Goal: Subscribe to service/newsletter

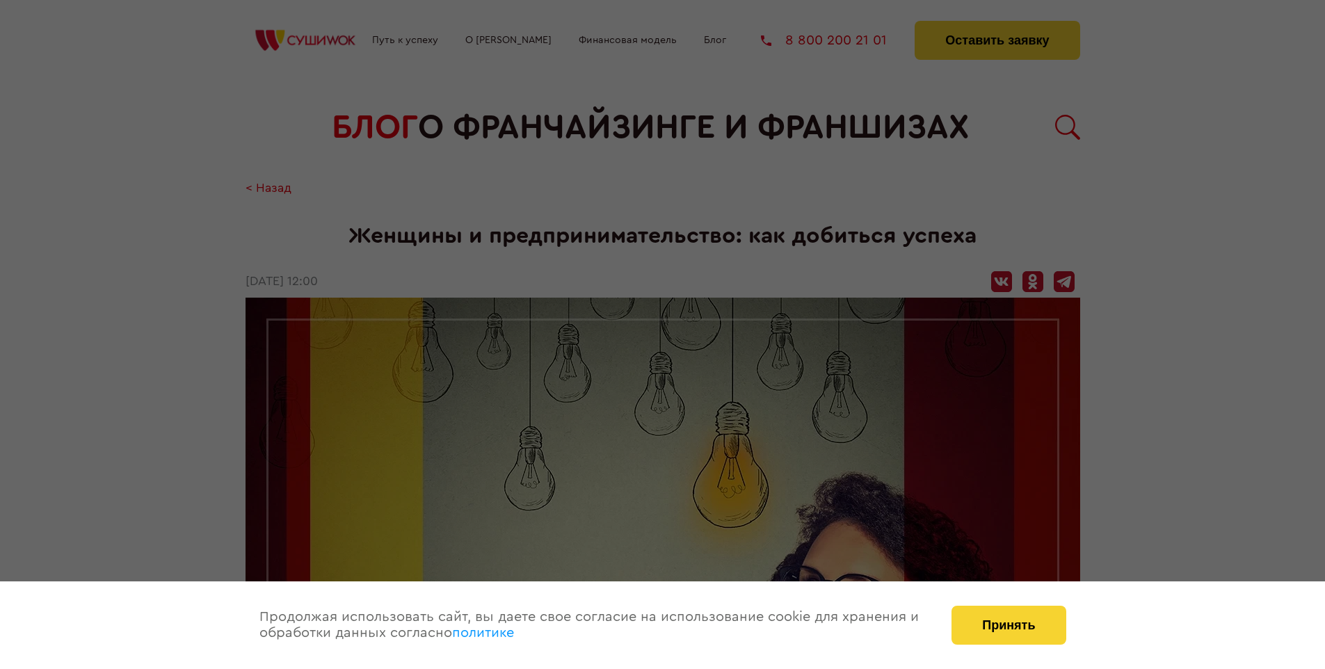
scroll to position [1353, 0]
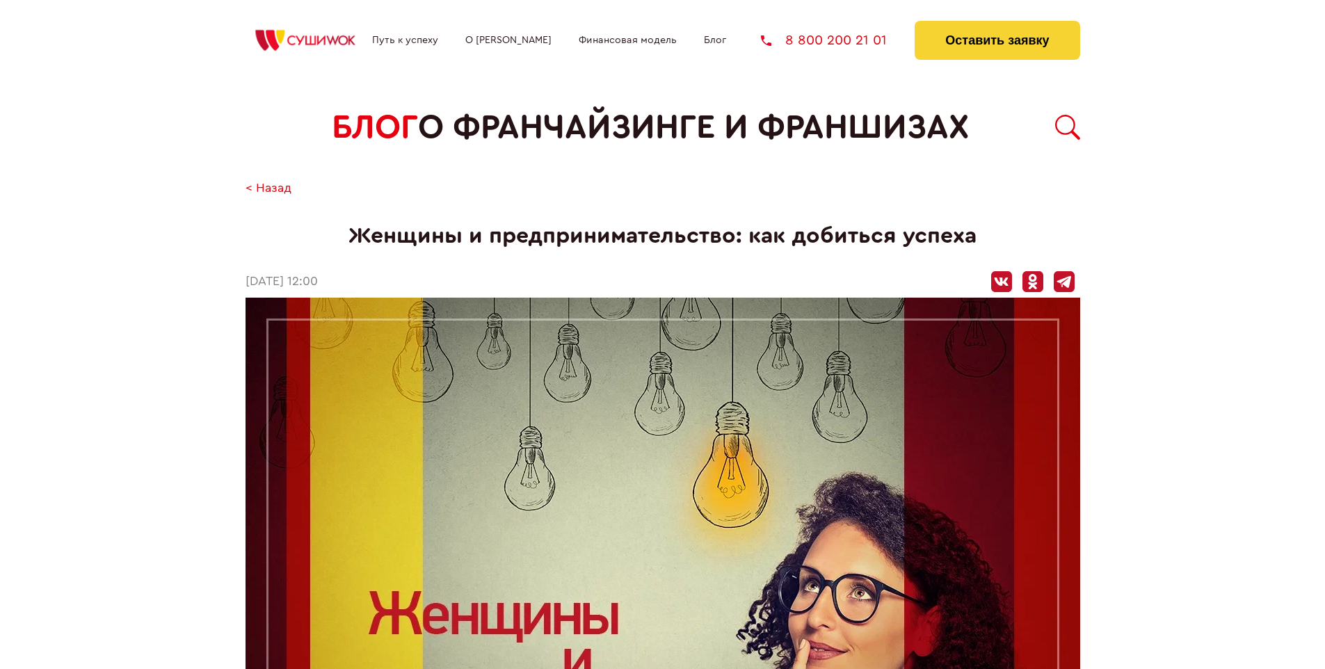
scroll to position [1353, 0]
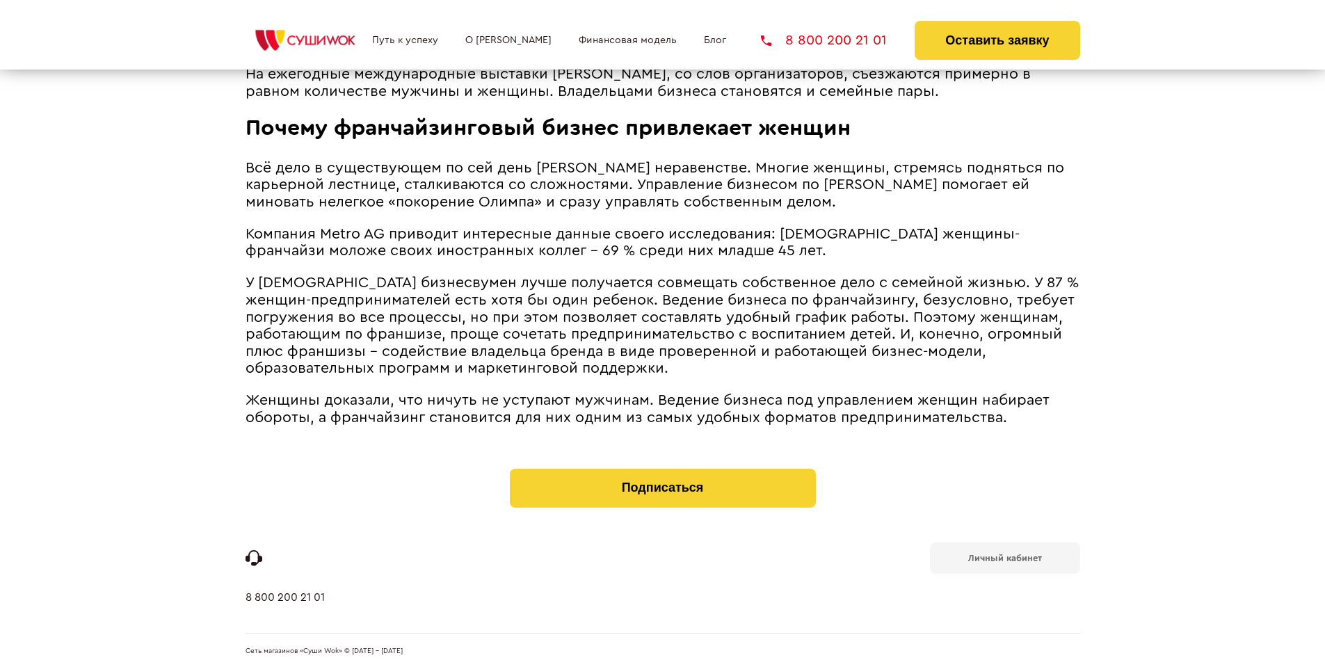
click at [1004, 556] on b "Личный кабинет" at bounding box center [1005, 558] width 74 height 9
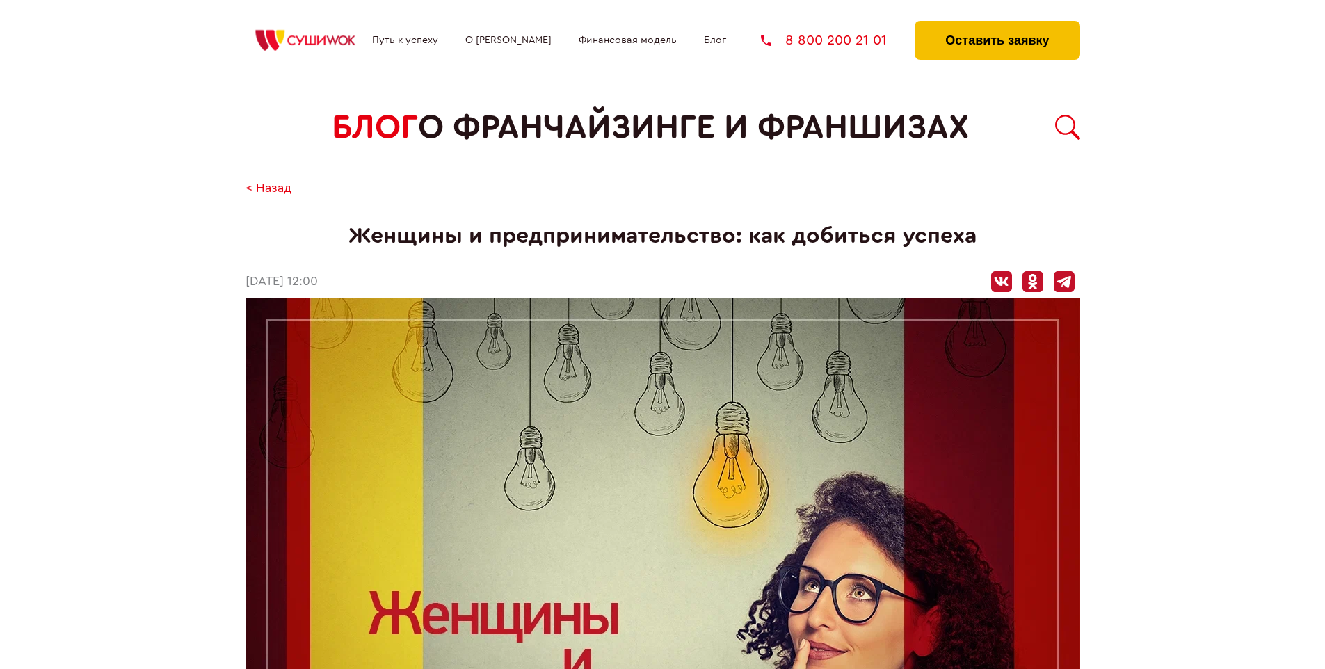
click at [997, 24] on button "Оставить заявку" at bounding box center [996, 40] width 165 height 39
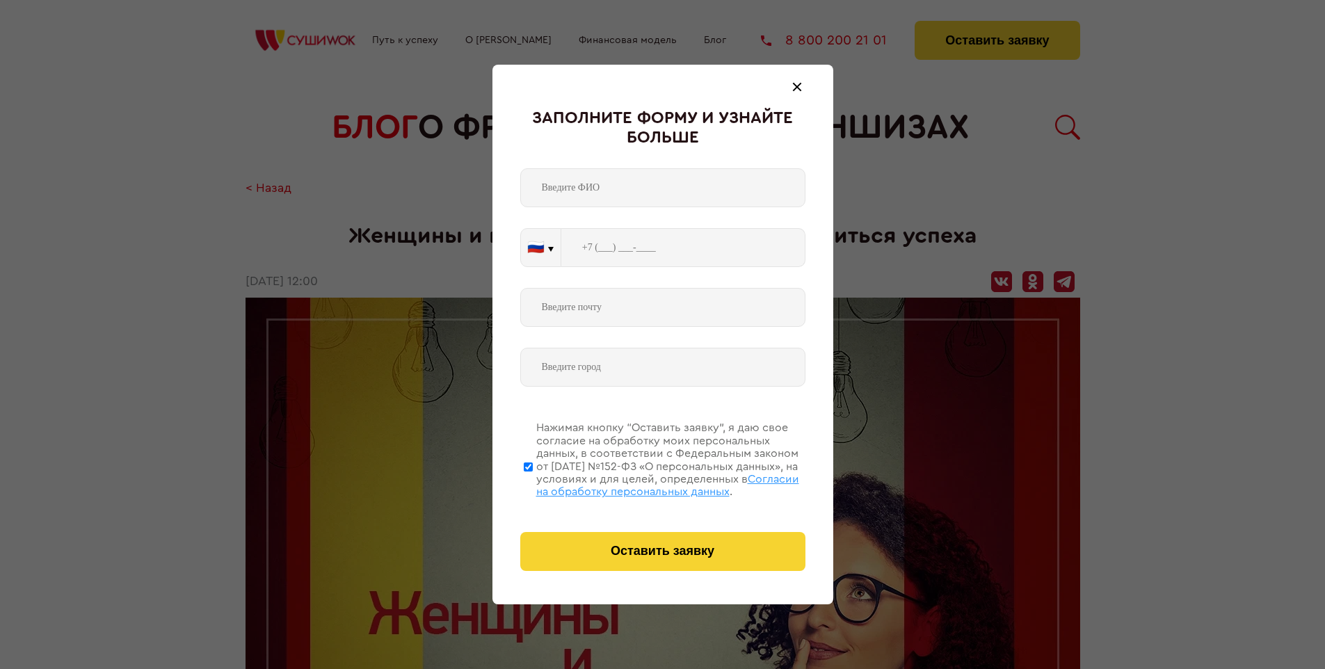
click at [645, 483] on span "Согласии на обработку персональных данных" at bounding box center [667, 486] width 263 height 24
click at [533, 483] on input "Нажимая кнопку “Оставить заявку”, я даю свое согласие на обработку моих персона…" at bounding box center [528, 466] width 9 height 111
checkbox input "false"
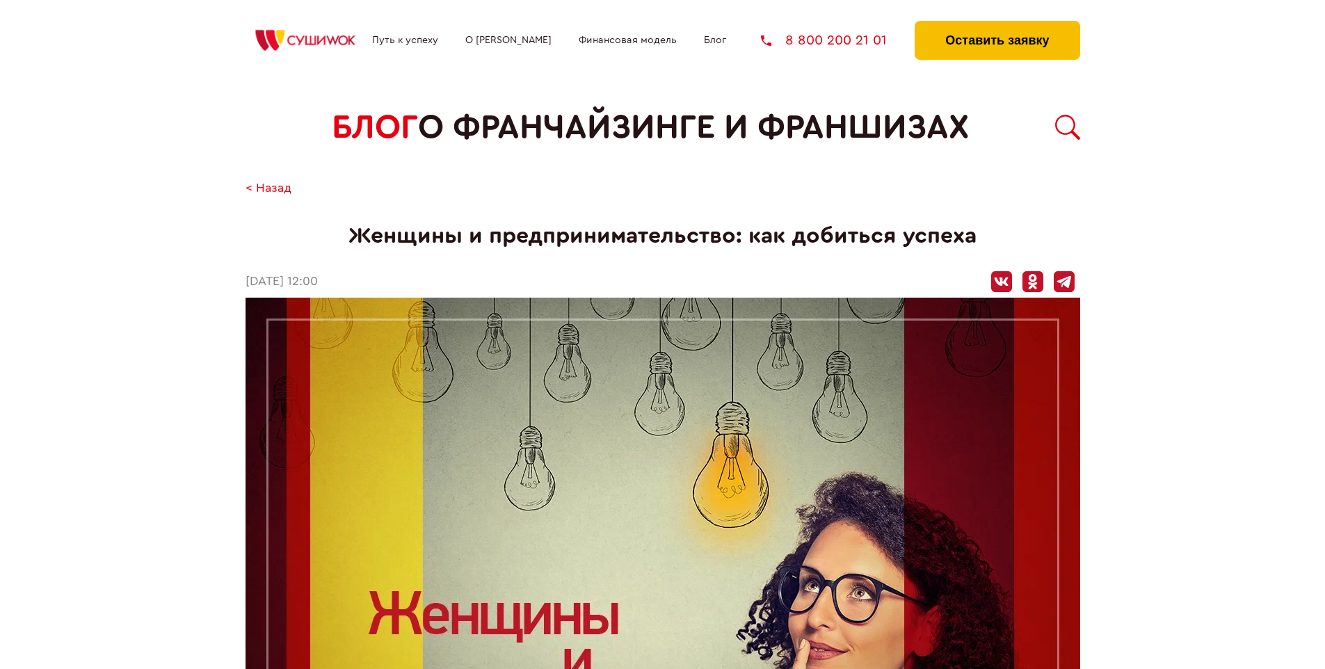
click at [997, 24] on button "Оставить заявку" at bounding box center [996, 40] width 165 height 39
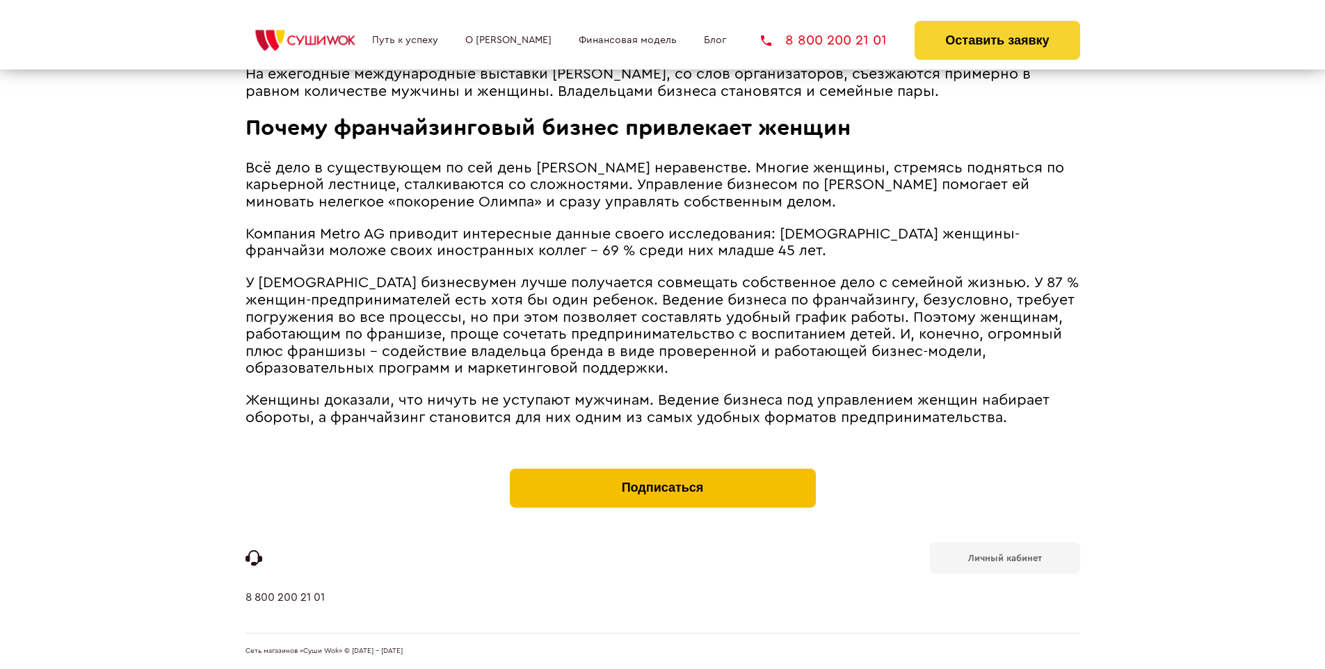
click at [662, 472] on button "Подписаться" at bounding box center [663, 488] width 306 height 39
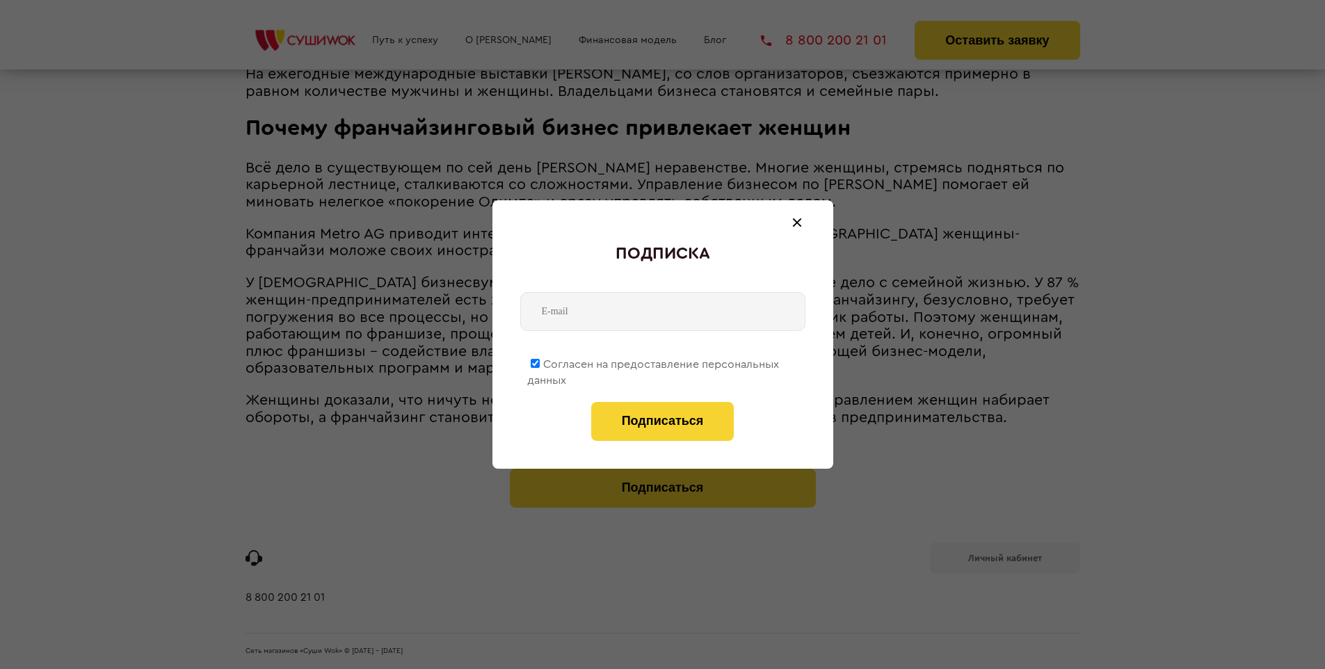
click at [654, 362] on span "Согласен на предоставление персональных данных" at bounding box center [653, 372] width 252 height 27
click at [540, 362] on input "Согласен на предоставление персональных данных" at bounding box center [535, 363] width 9 height 9
checkbox input "false"
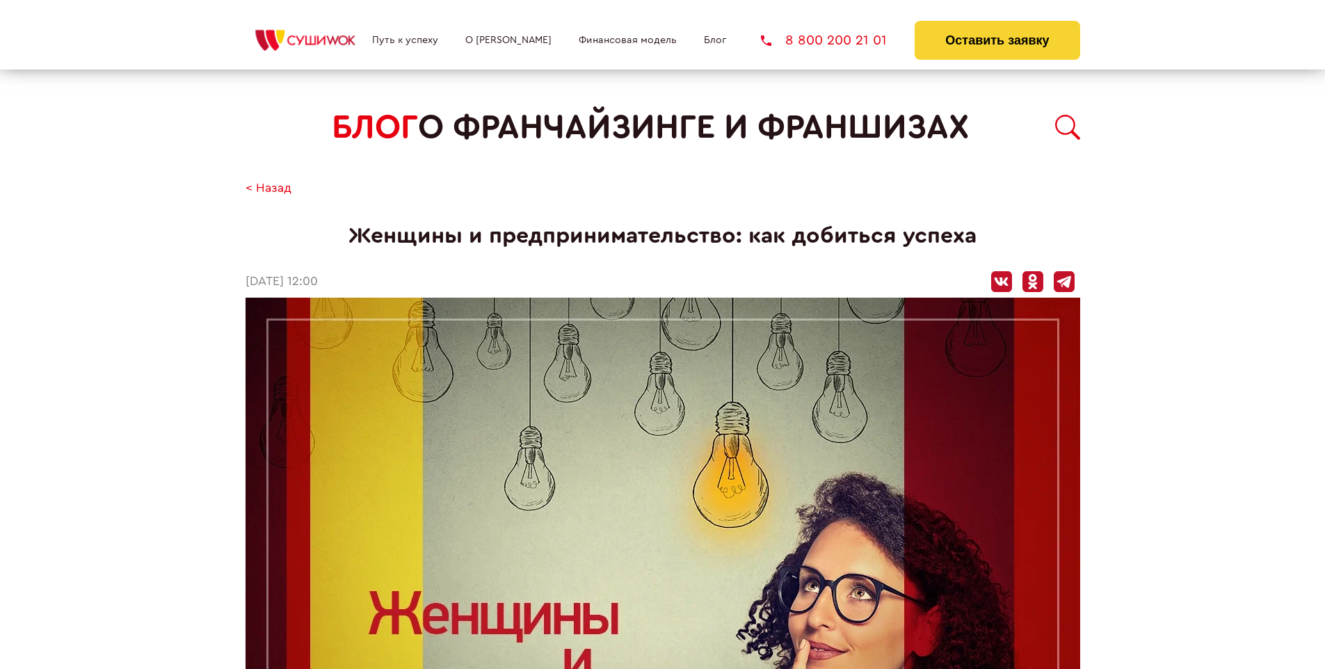
scroll to position [1353, 0]
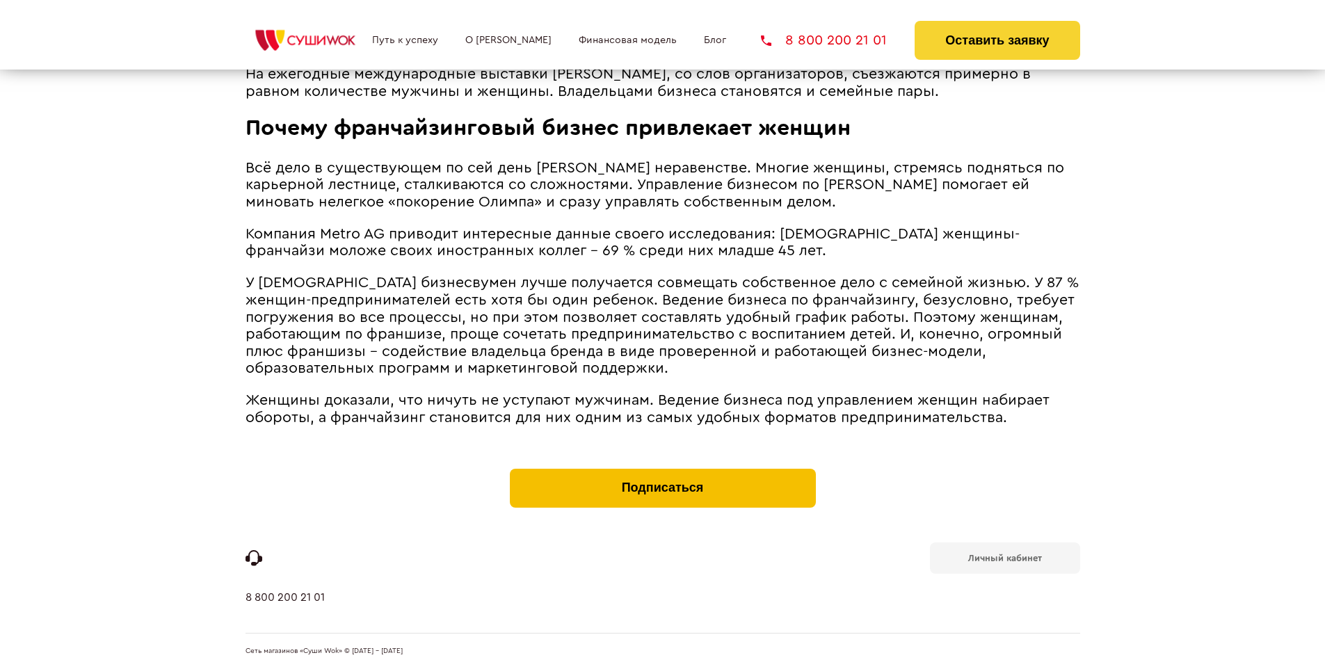
click at [662, 472] on button "Подписаться" at bounding box center [663, 488] width 306 height 39
